Goal: Check status

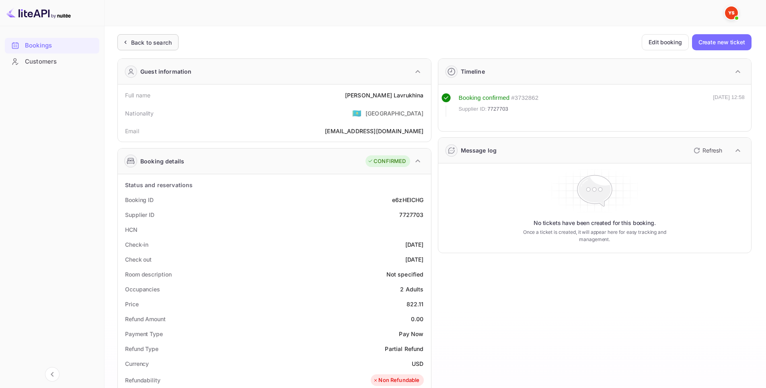
click at [156, 44] on div "Back to search" at bounding box center [151, 42] width 41 height 8
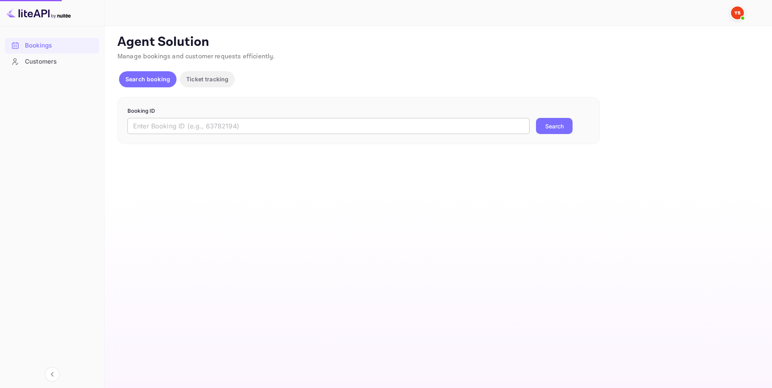
click at [272, 125] on input "text" at bounding box center [328, 126] width 402 height 16
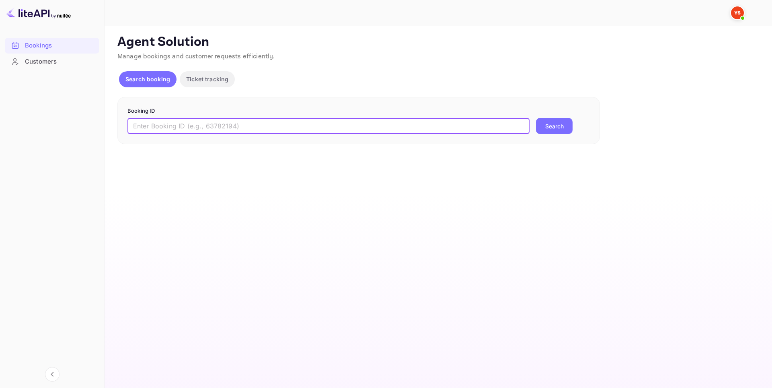
paste input "9189055"
type input "9189055"
click at [557, 134] on button "Search" at bounding box center [554, 126] width 37 height 16
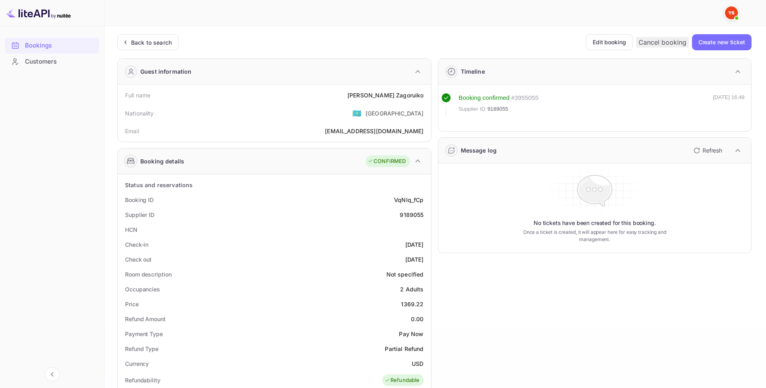
scroll to position [201, 0]
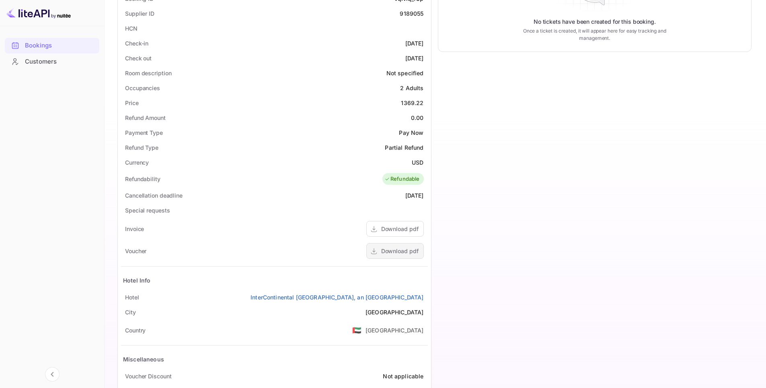
click at [397, 251] on div "Download pdf" at bounding box center [399, 250] width 37 height 8
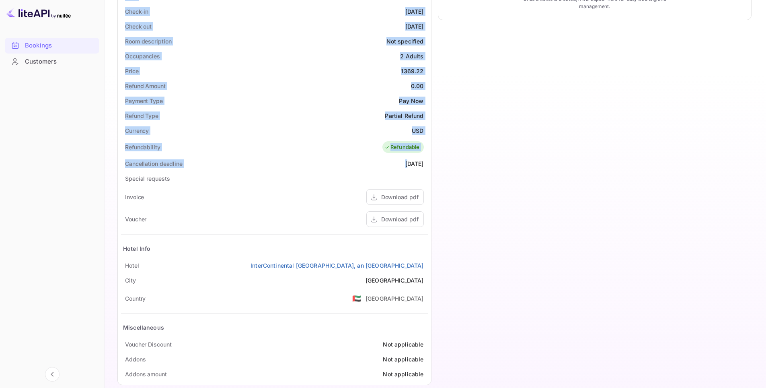
scroll to position [245, 0]
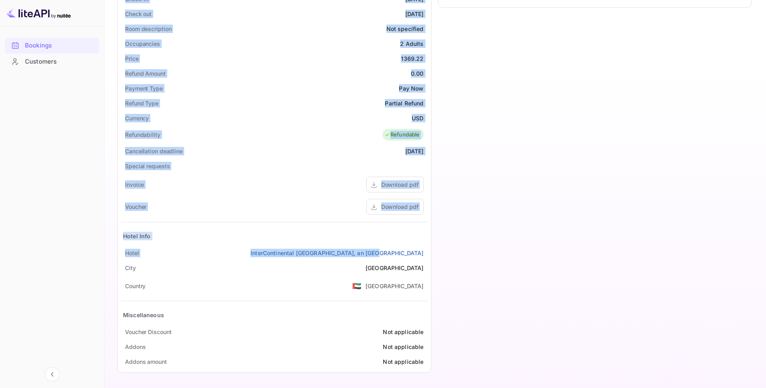
drag, startPoint x: 117, startPoint y: 92, endPoint x: 426, endPoint y: 253, distance: 348.3
click at [426, 253] on div "Guest information Full name [PERSON_NAME] Nationality 🇰🇿 [DEMOGRAPHIC_DATA] Ema…" at bounding box center [271, 92] width 320 height 571
copy div "Full name [PERSON_NAME] Nationality 🇰🇿 [DEMOGRAPHIC_DATA] Email [EMAIL_ADDRESS]…"
click at [395, 213] on div "Download pdf" at bounding box center [394, 207] width 57 height 16
